Goal: Task Accomplishment & Management: Use online tool/utility

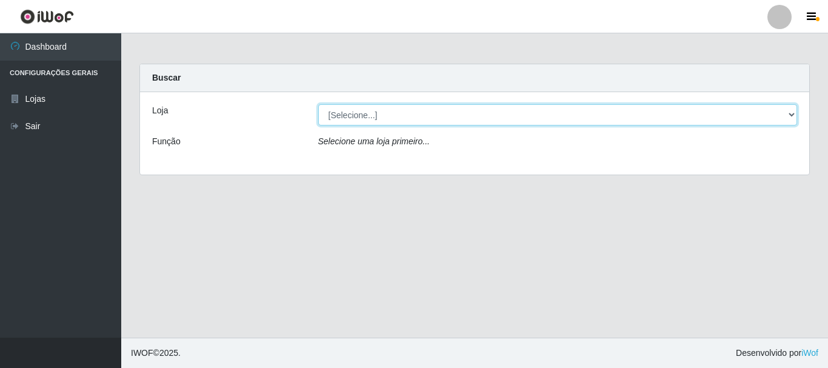
click at [793, 113] on select "[Selecione...] [GEOGRAPHIC_DATA] [GEOGRAPHIC_DATA]" at bounding box center [558, 114] width 480 height 21
select select "64"
click at [318, 104] on select "[Selecione...] [GEOGRAPHIC_DATA] [GEOGRAPHIC_DATA]" at bounding box center [558, 114] width 480 height 21
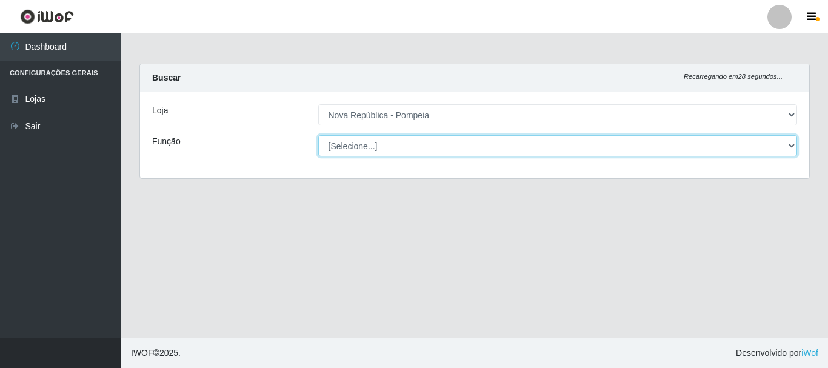
click at [791, 144] on select "[Selecione...] Balconista Operador de Caixa Recepcionista Repositor" at bounding box center [558, 145] width 480 height 21
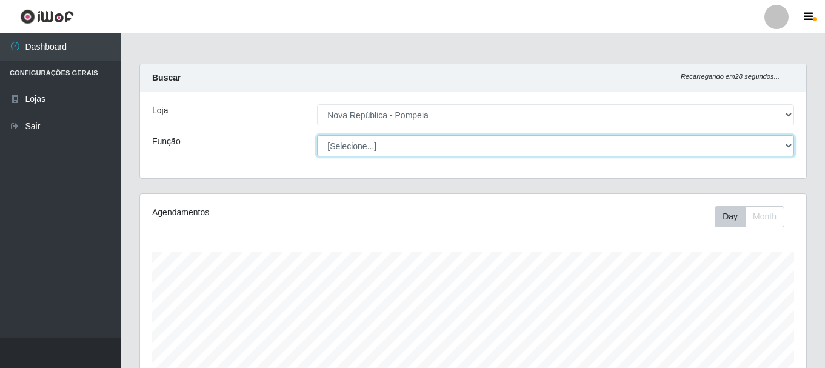
scroll to position [252, 666]
select select "22"
click at [317, 135] on select "[Selecione...] Balconista Operador de Caixa Recepcionista Repositor" at bounding box center [555, 145] width 477 height 21
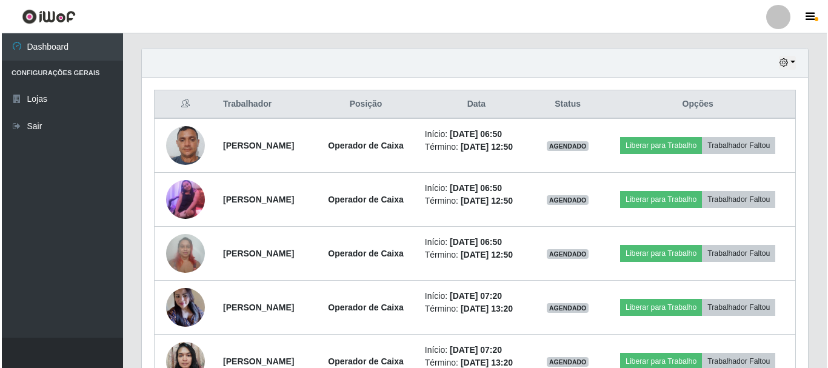
scroll to position [418, 0]
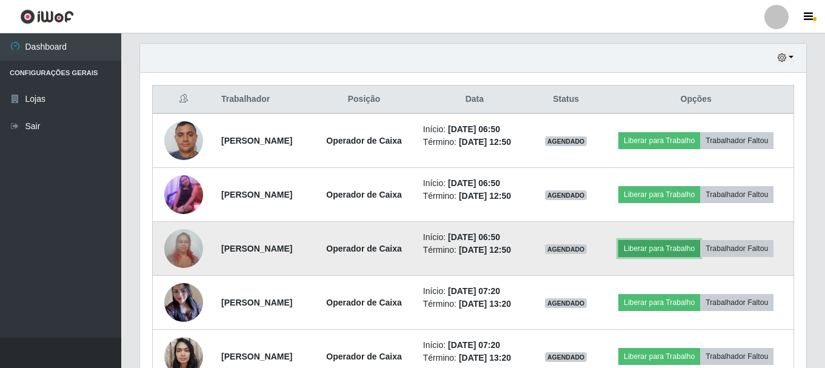
click at [700, 257] on button "Liberar para Trabalho" at bounding box center [660, 248] width 82 height 17
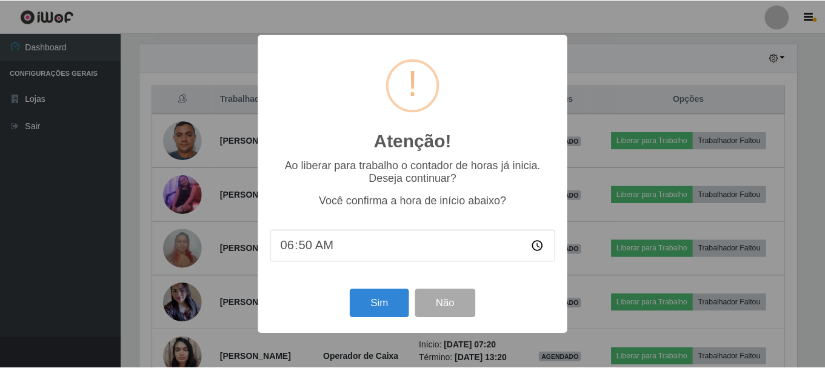
scroll to position [252, 660]
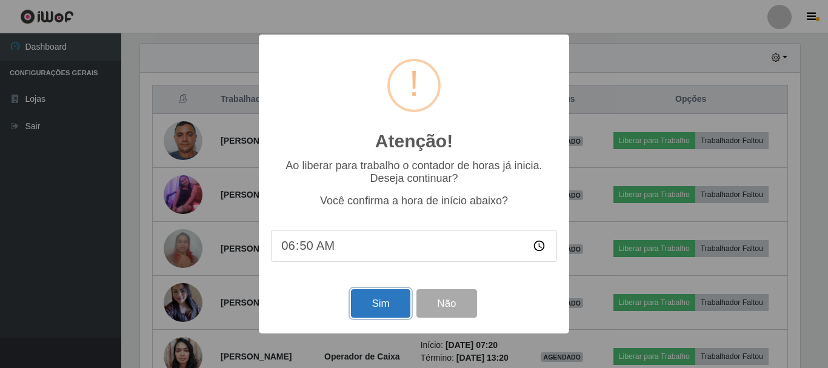
click at [386, 307] on button "Sim" at bounding box center [380, 303] width 59 height 28
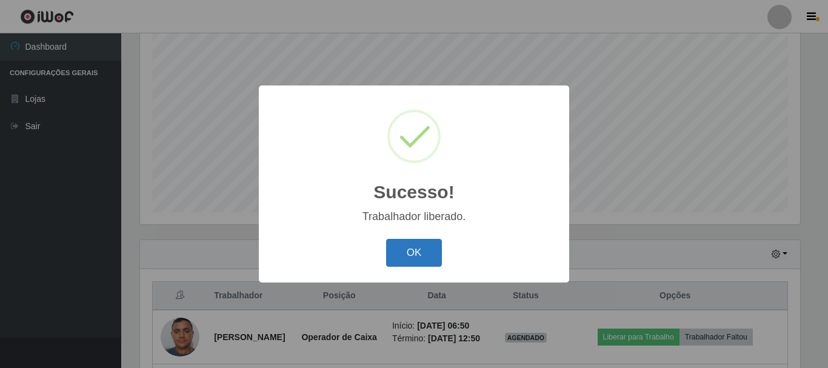
click at [407, 246] on button "OK" at bounding box center [414, 253] width 56 height 28
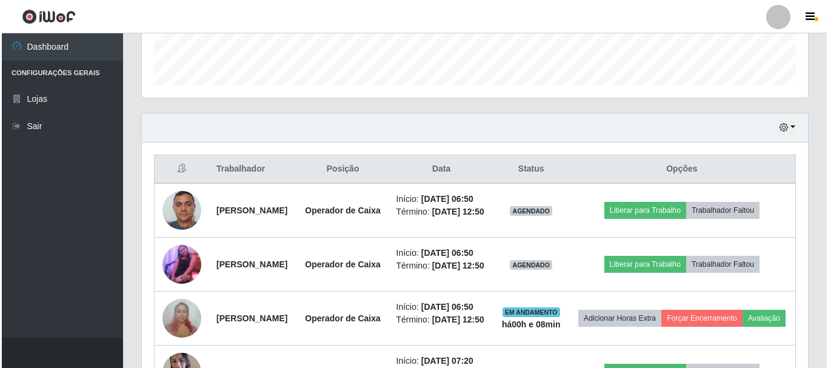
scroll to position [437, 0]
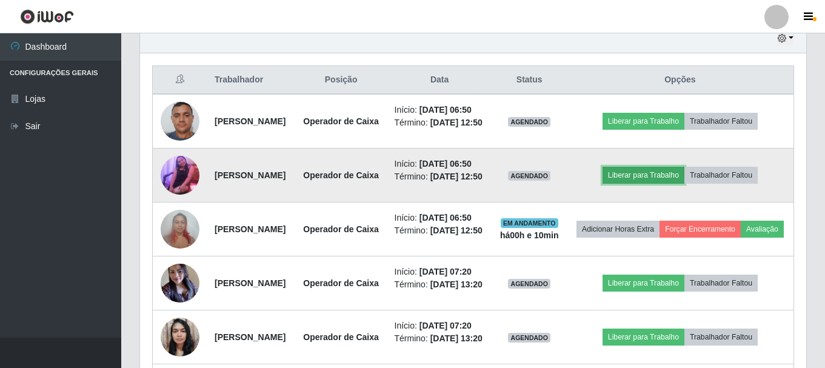
click at [663, 184] on button "Liberar para Trabalho" at bounding box center [644, 175] width 82 height 17
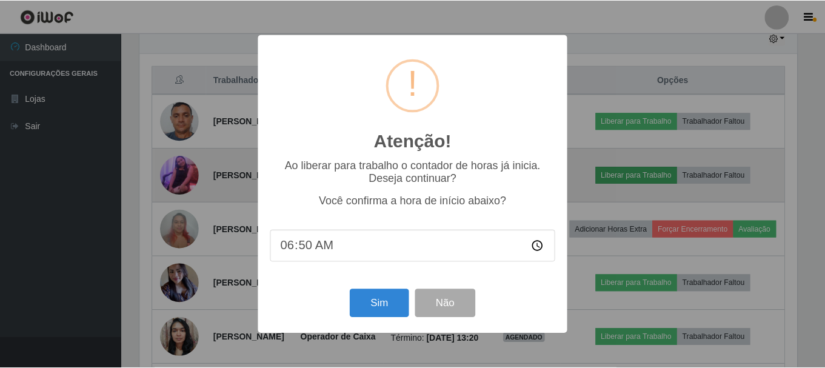
scroll to position [252, 660]
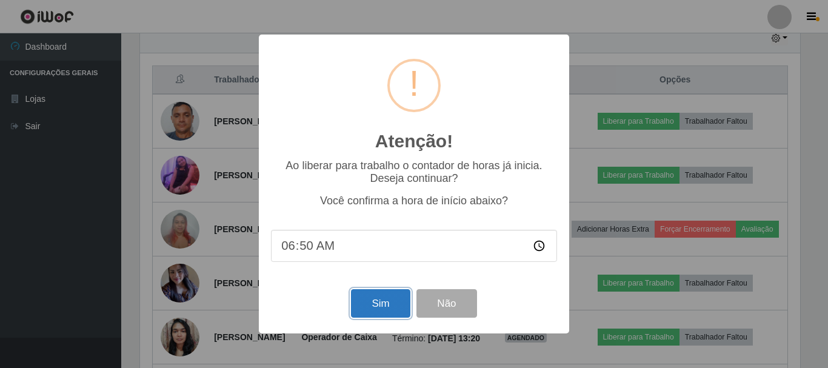
click at [374, 300] on button "Sim" at bounding box center [380, 303] width 59 height 28
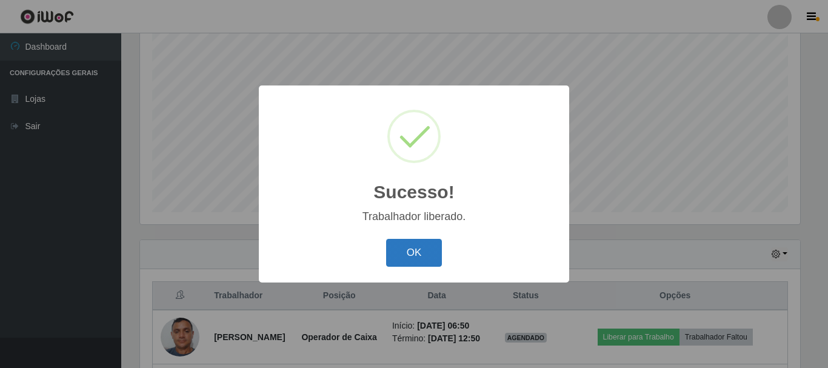
drag, startPoint x: 407, startPoint y: 252, endPoint x: 406, endPoint y: 241, distance: 11.1
click at [407, 249] on button "OK" at bounding box center [414, 253] width 56 height 28
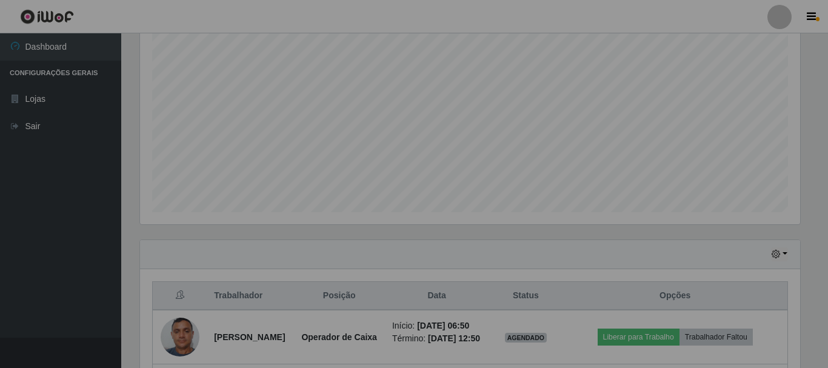
scroll to position [252, 666]
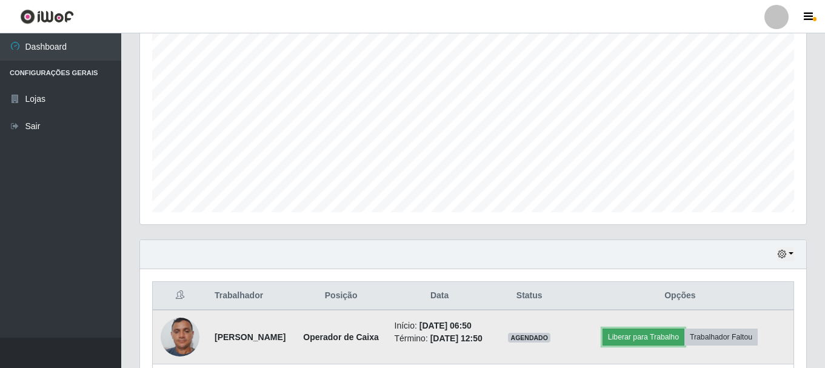
click at [672, 343] on button "Liberar para Trabalho" at bounding box center [644, 337] width 82 height 17
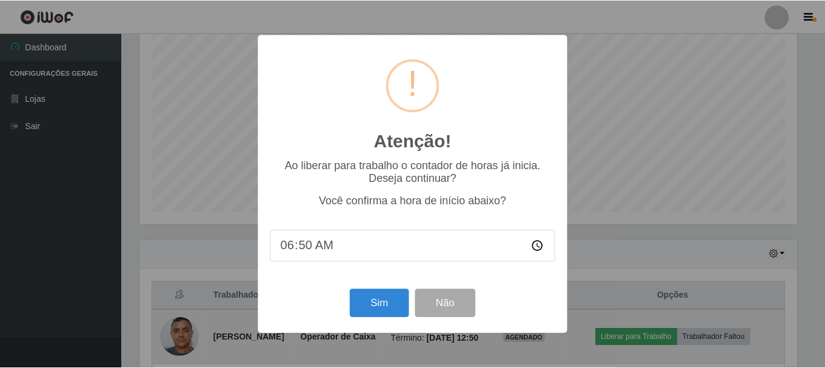
scroll to position [252, 660]
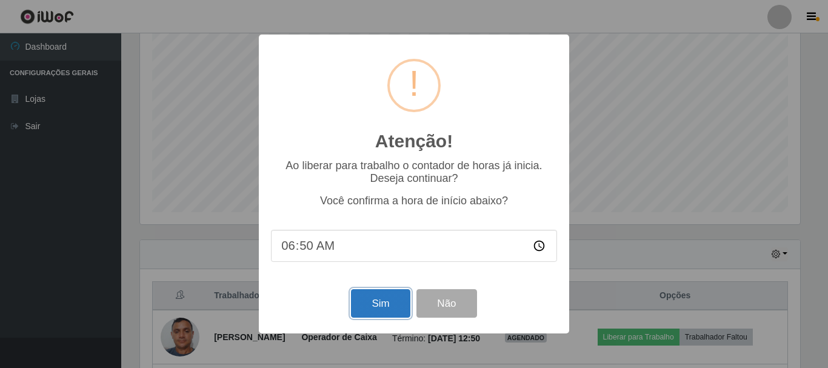
click at [373, 309] on button "Sim" at bounding box center [380, 303] width 59 height 28
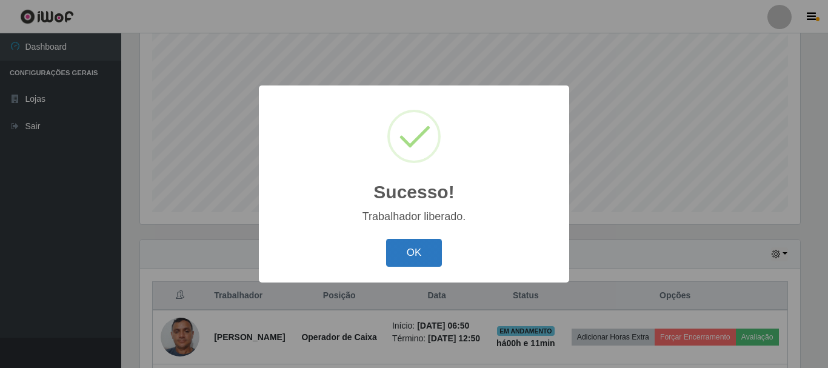
click at [417, 240] on button "OK" at bounding box center [414, 253] width 56 height 28
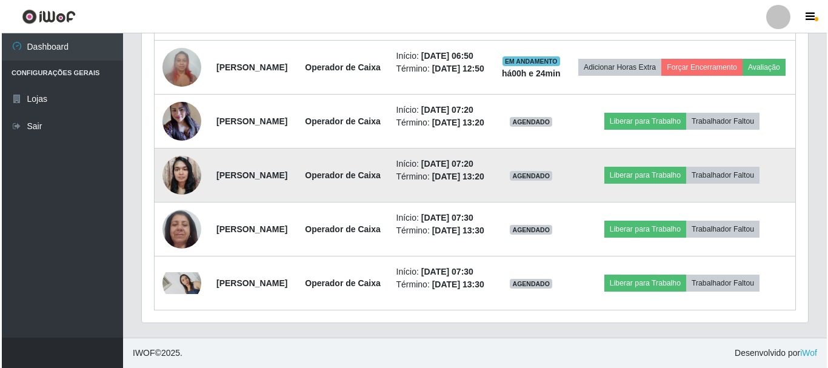
scroll to position [752, 0]
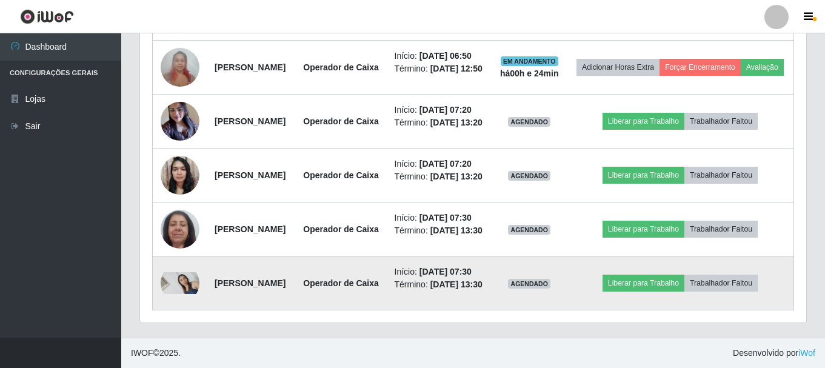
click at [192, 272] on img at bounding box center [180, 283] width 39 height 22
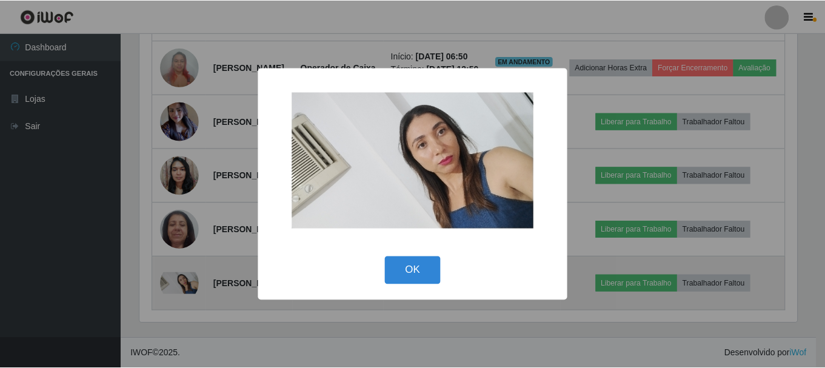
scroll to position [252, 660]
click at [192, 269] on div "× OK Cancel" at bounding box center [414, 184] width 828 height 368
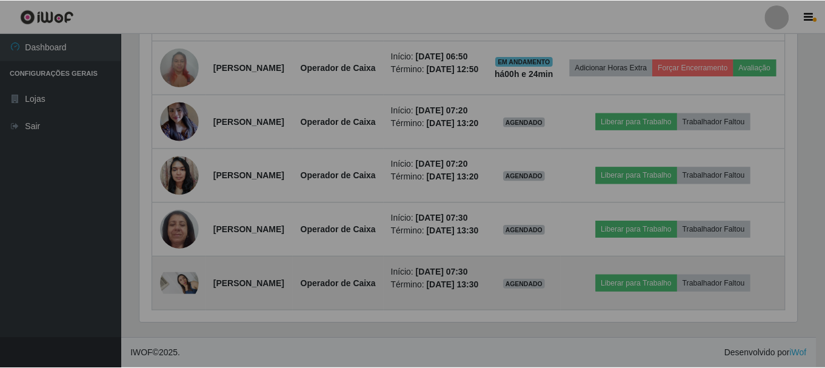
scroll to position [252, 666]
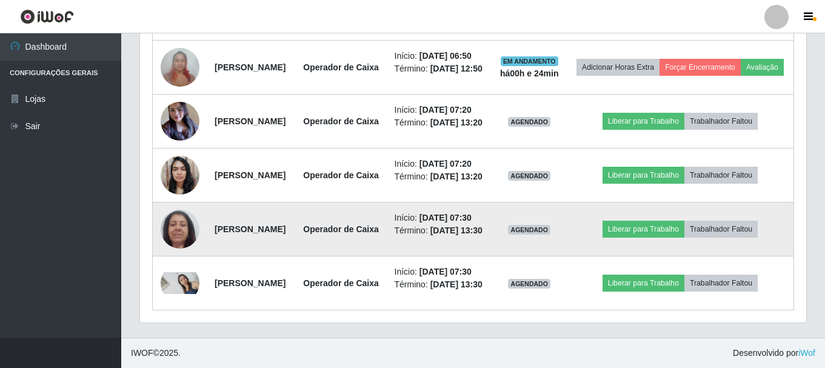
click at [183, 206] on img at bounding box center [180, 229] width 39 height 52
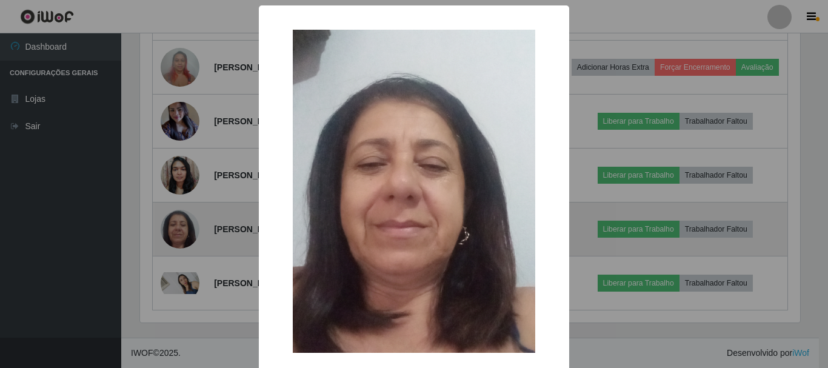
click at [183, 206] on div "× OK Cancel" at bounding box center [414, 184] width 828 height 368
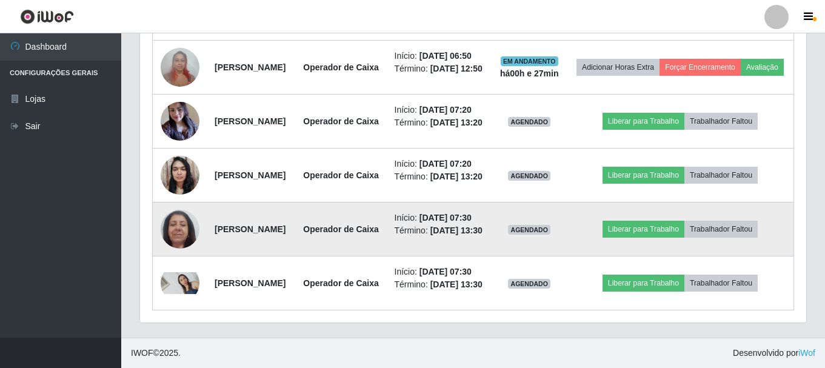
scroll to position [631, 0]
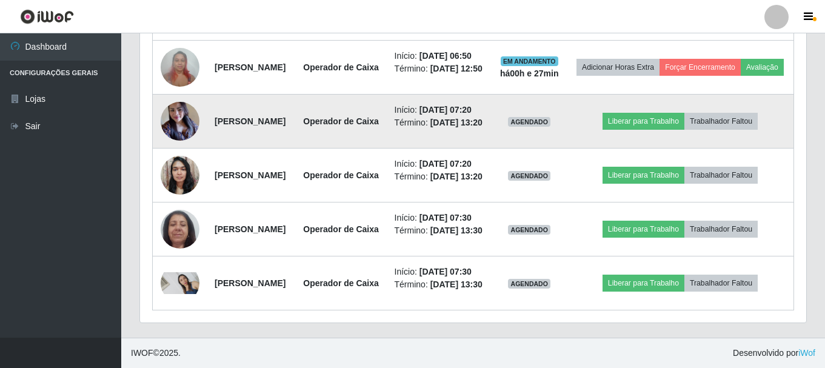
click at [650, 149] on td "Liberar para Trabalho Trabalhador Faltou" at bounding box center [680, 122] width 227 height 54
click at [651, 130] on button "Liberar para Trabalho" at bounding box center [644, 121] width 82 height 17
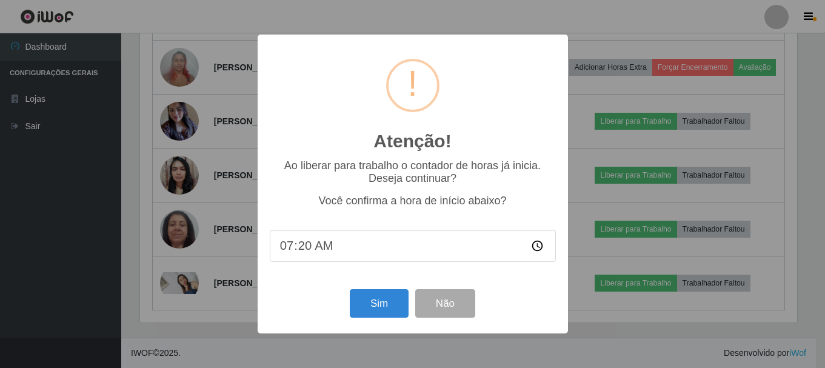
scroll to position [252, 660]
click at [386, 303] on button "Sim" at bounding box center [380, 303] width 59 height 28
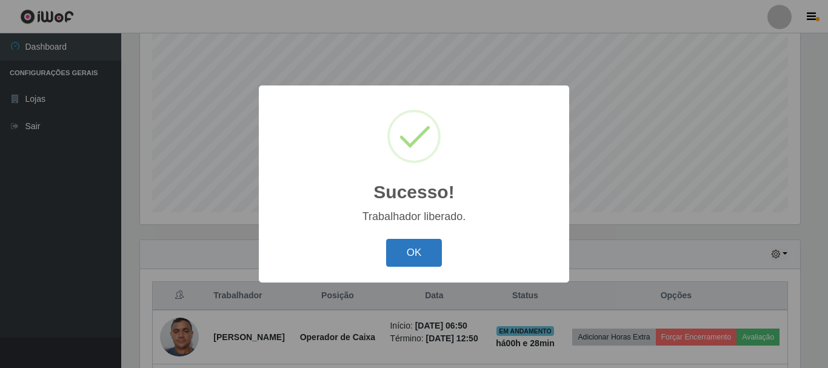
click at [415, 263] on button "OK" at bounding box center [414, 253] width 56 height 28
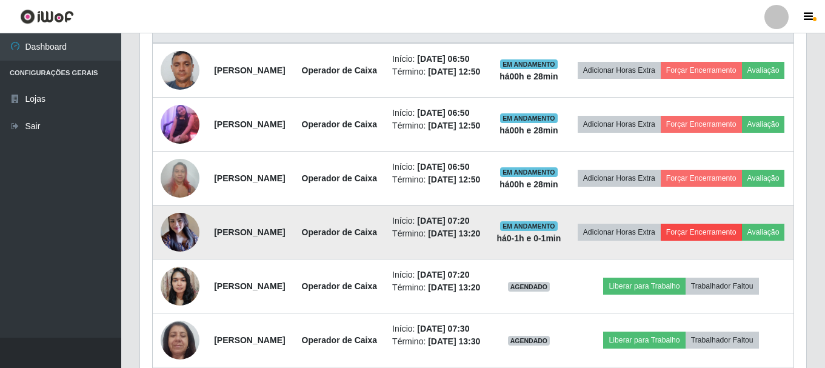
scroll to position [585, 0]
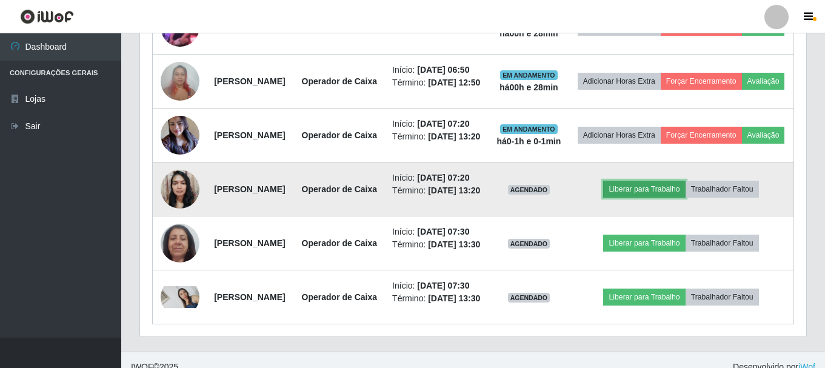
click at [685, 198] on button "Liberar para Trabalho" at bounding box center [644, 189] width 82 height 17
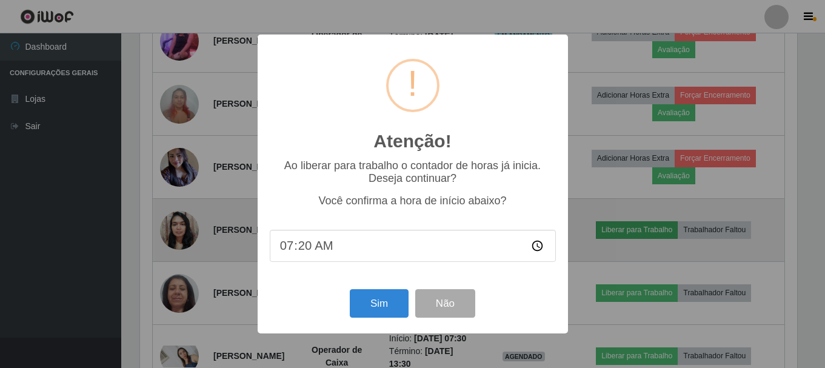
scroll to position [252, 660]
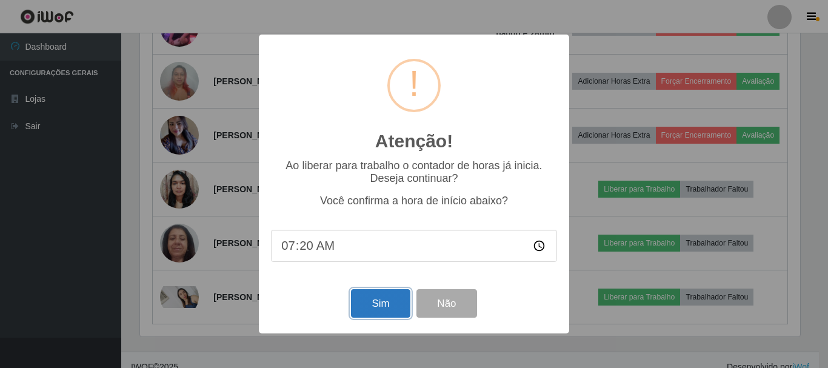
click at [378, 303] on button "Sim" at bounding box center [380, 303] width 59 height 28
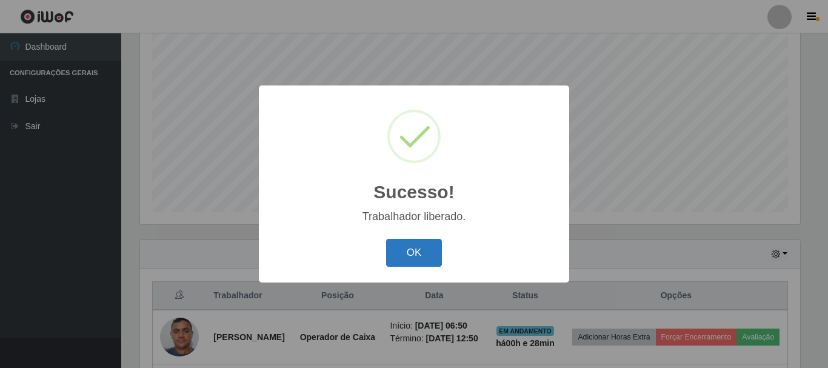
click at [395, 247] on button "OK" at bounding box center [414, 253] width 56 height 28
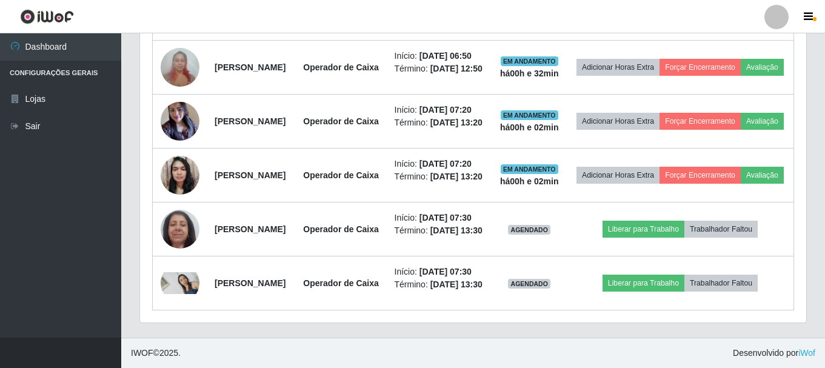
scroll to position [750, 0]
